Goal: Information Seeking & Learning: Learn about a topic

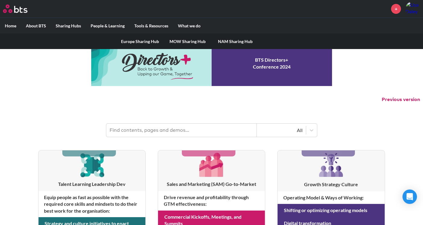
click at [70, 26] on label "Sharing Hubs" at bounding box center [68, 26] width 35 height 16
click at [0, 0] on input "Sharing Hubs" at bounding box center [0, 0] width 0 height 0
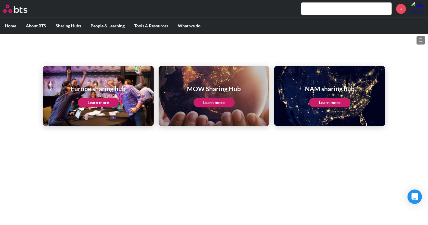
click at [336, 102] on link "Learn more" at bounding box center [329, 103] width 41 height 10
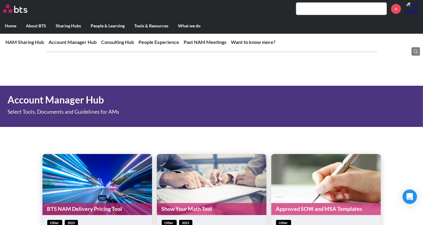
scroll to position [267, 0]
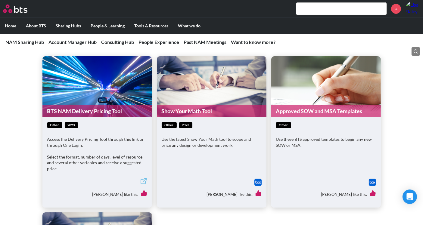
click at [304, 108] on link "Approved SOW and MSA Templates" at bounding box center [326, 111] width 110 height 12
